Goal: Task Accomplishment & Management: Manage account settings

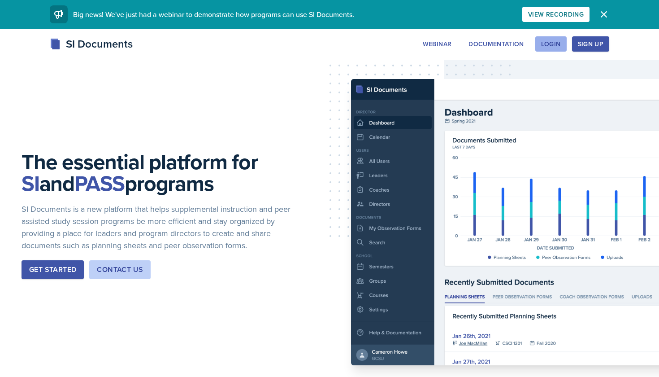
click at [551, 48] on div "Login" at bounding box center [551, 43] width 20 height 7
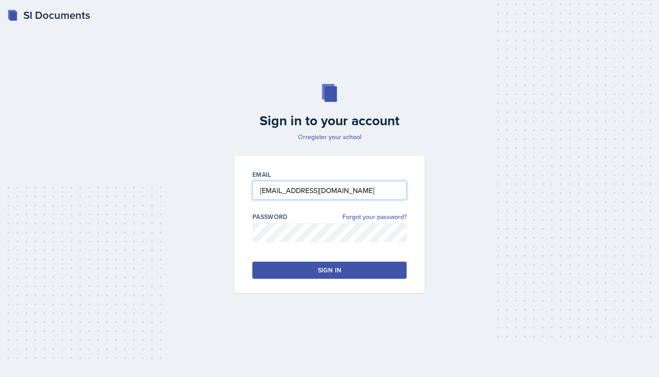
type input "[EMAIL_ADDRESS][DOMAIN_NAME]"
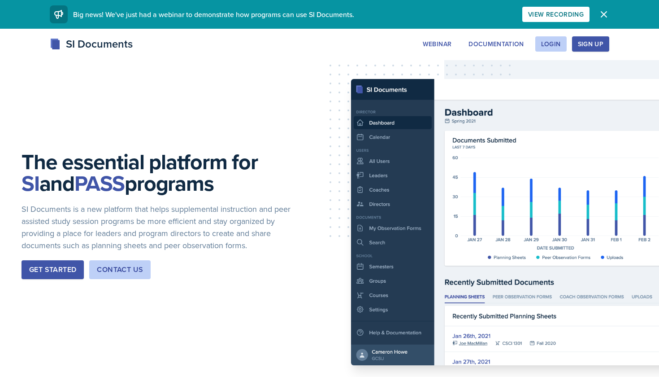
click at [594, 48] on div "Sign Up" at bounding box center [591, 43] width 26 height 7
click at [560, 49] on button "Login" at bounding box center [551, 43] width 31 height 15
